Goal: Task Accomplishment & Management: Use online tool/utility

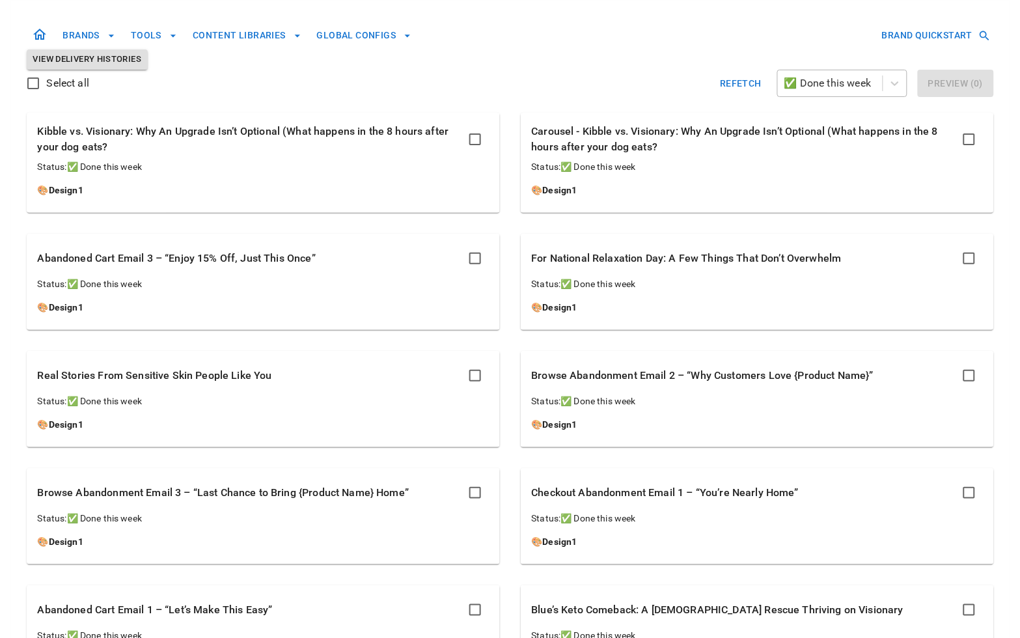
click at [852, 82] on div at bounding box center [830, 83] width 92 height 18
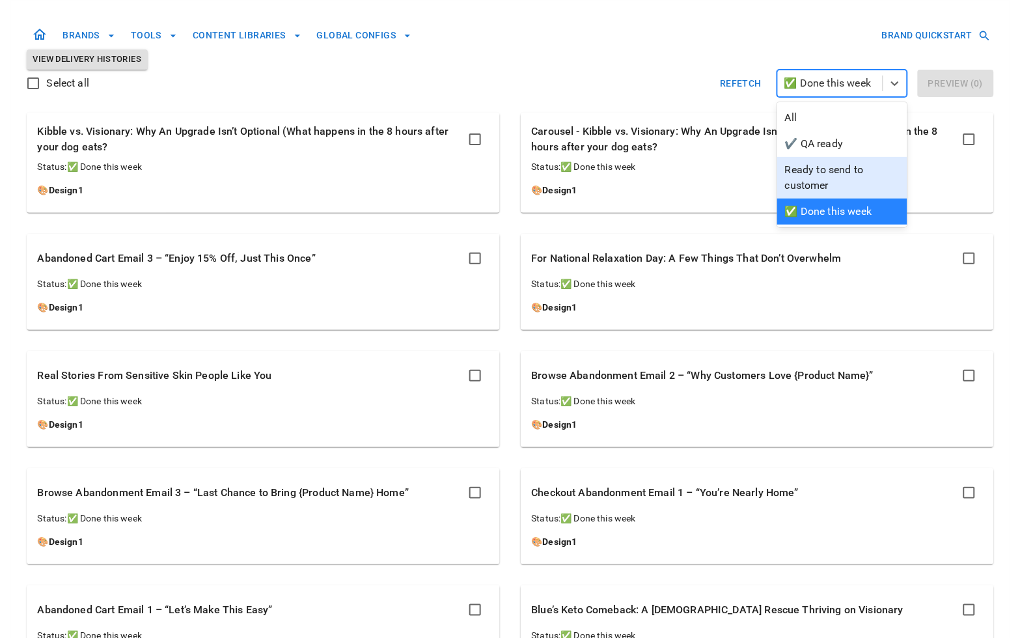
click at [827, 184] on div "Ready to send to customer" at bounding box center [842, 178] width 130 height 42
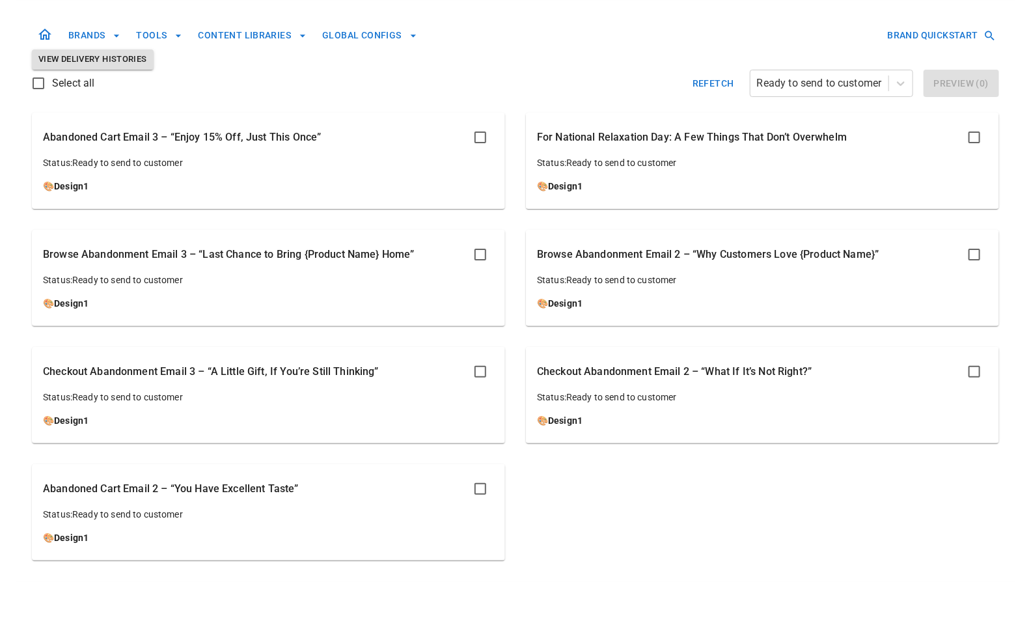
click at [373, 137] on div "Abandoned Cart Email 3 – “Enjoy 15% Off, Just This Once”" at bounding box center [268, 137] width 451 height 27
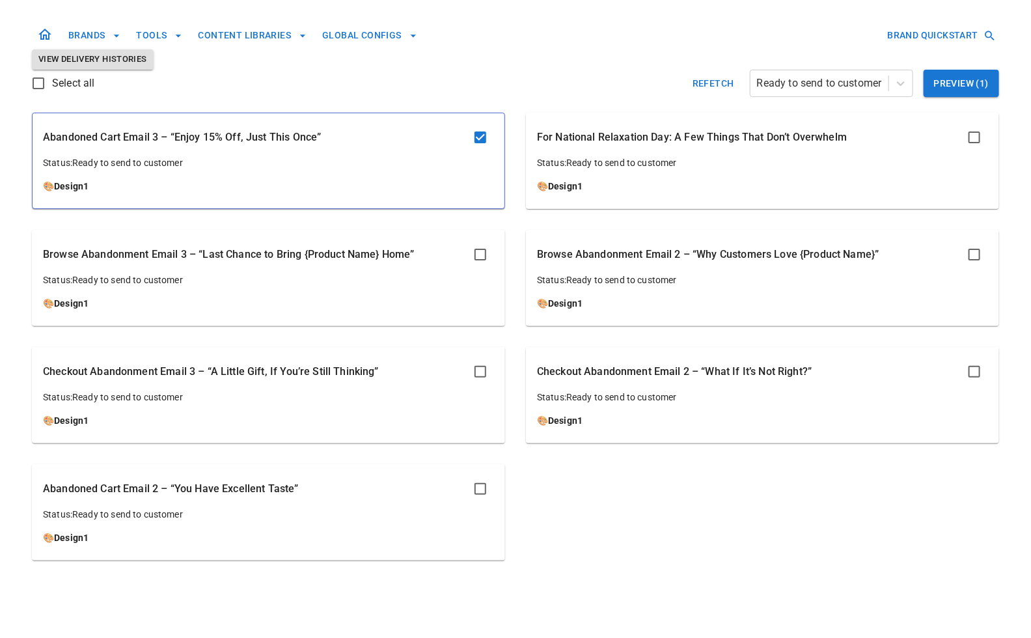
click at [423, 167] on p "Status: Ready to send to customer" at bounding box center [268, 162] width 451 height 13
